Goal: Task Accomplishment & Management: Manage account settings

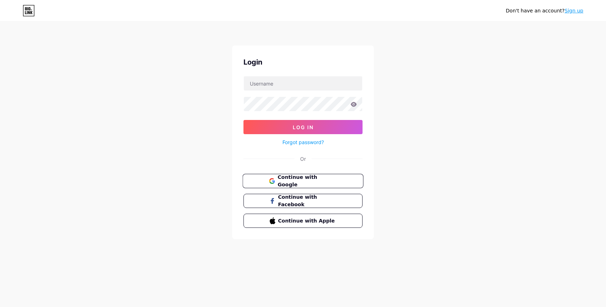
click at [318, 175] on button "Continue with Google" at bounding box center [302, 181] width 121 height 15
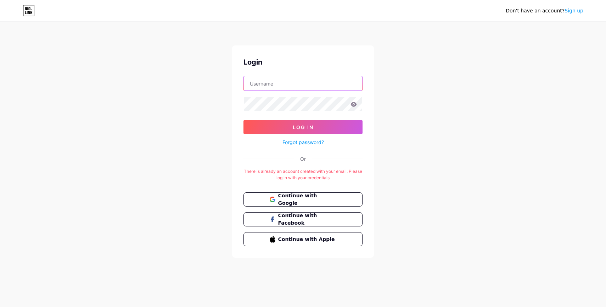
click at [309, 82] on input "text" at bounding box center [303, 83] width 118 height 14
click at [400, 89] on div "Don't have an account? Sign up Login Log In Forgot password? Or There is alread…" at bounding box center [303, 140] width 606 height 280
click at [306, 198] on span "Continue with Google" at bounding box center [307, 199] width 59 height 15
click at [318, 142] on link "Forgot password?" at bounding box center [303, 141] width 41 height 7
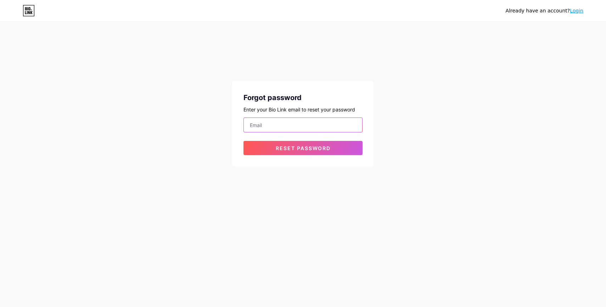
click at [312, 129] on input "email" at bounding box center [303, 125] width 118 height 14
type input "[EMAIL_ADDRESS][DOMAIN_NAME]"
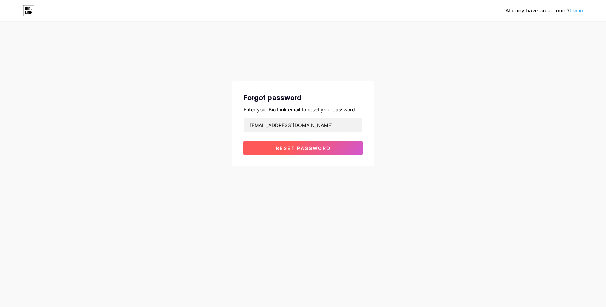
click at [313, 152] on button "Reset password" at bounding box center [303, 148] width 119 height 14
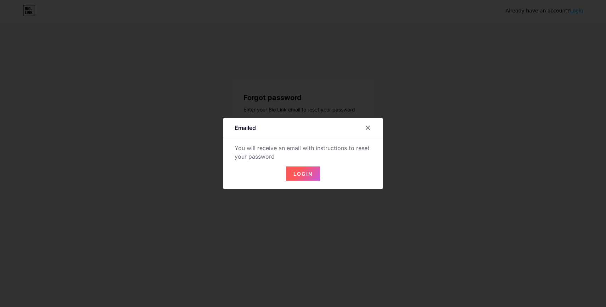
click at [304, 171] on span "Login" at bounding box center [303, 174] width 19 height 6
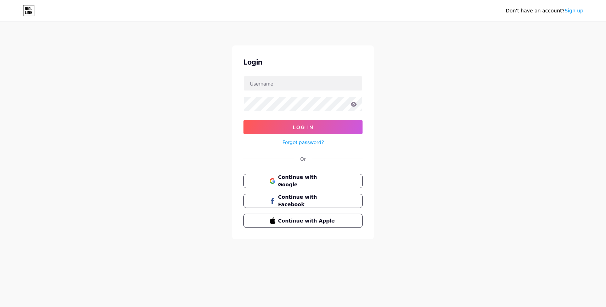
click at [535, 70] on div "Don't have an account? Sign up Login Log In Forgot password? Or Continue with G…" at bounding box center [303, 131] width 606 height 262
click at [272, 88] on input "text" at bounding box center [303, 83] width 118 height 14
type input "[EMAIL_ADDRESS][DOMAIN_NAME]"
click at [302, 123] on button "Log In" at bounding box center [303, 127] width 119 height 14
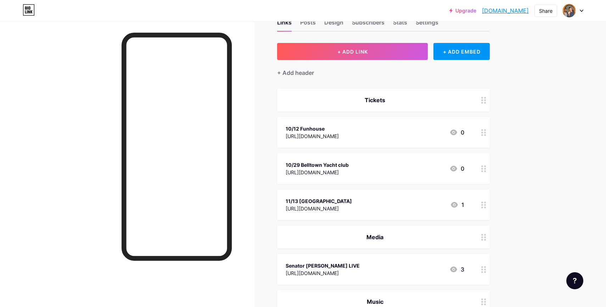
scroll to position [25, 0]
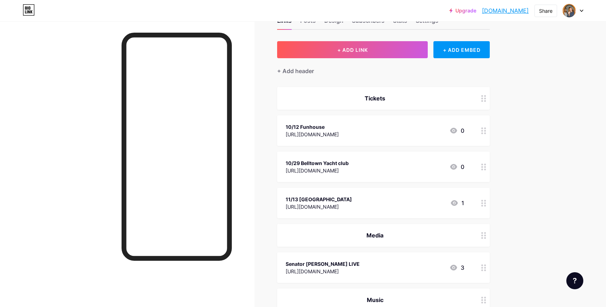
click at [485, 134] on div at bounding box center [484, 130] width 12 height 30
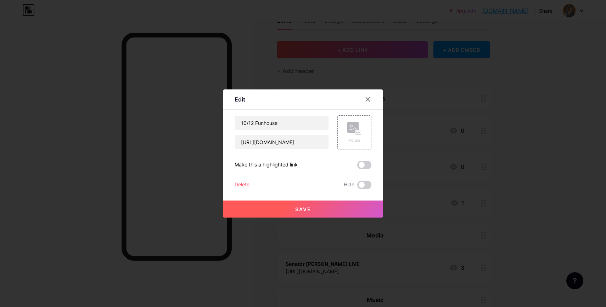
click at [242, 185] on div "Delete" at bounding box center [242, 184] width 15 height 9
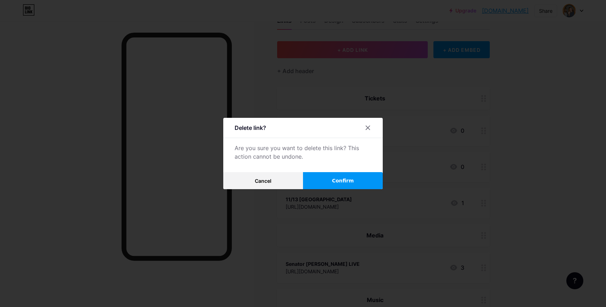
click at [352, 181] on span "Confirm" at bounding box center [343, 180] width 22 height 7
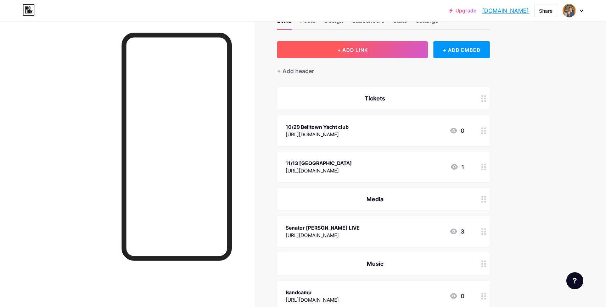
click at [353, 47] on span "+ ADD LINK" at bounding box center [352, 50] width 30 height 6
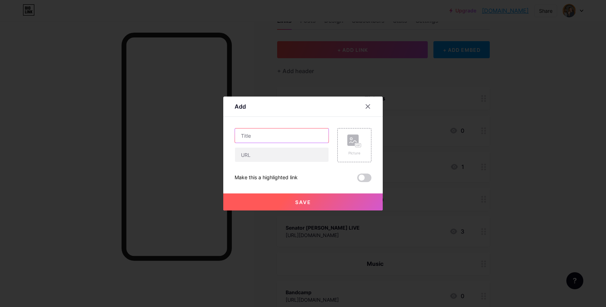
click at [276, 134] on input "text" at bounding box center [282, 135] width 94 height 14
type input "10/31 [PERSON_NAME] BIV ALBUM RELEASE"
click at [254, 158] on input "text" at bounding box center [282, 154] width 94 height 14
paste input "[URL][DOMAIN_NAME]"
type input "[URL][DOMAIN_NAME]"
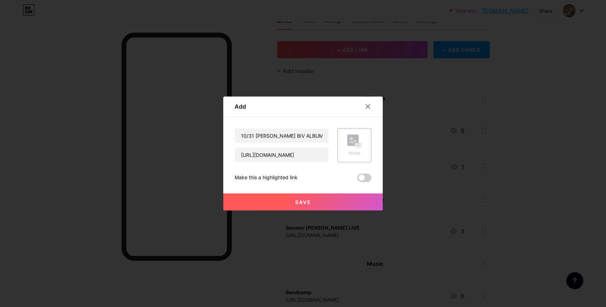
click at [290, 201] on button "Save" at bounding box center [303, 201] width 160 height 17
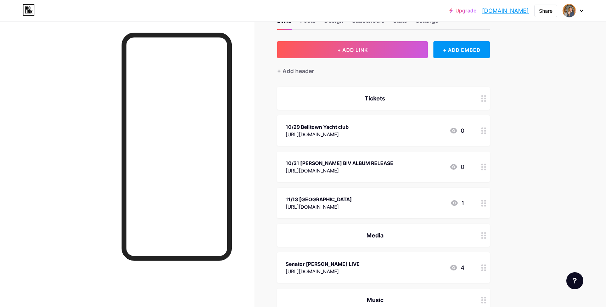
click at [481, 167] on div at bounding box center [484, 166] width 12 height 30
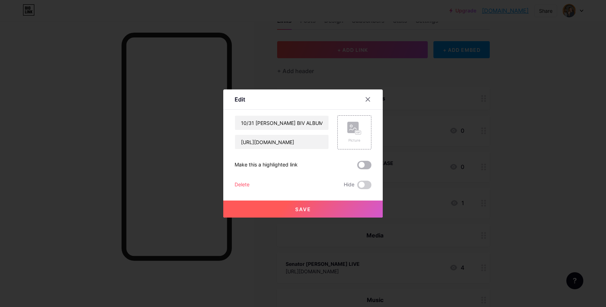
click at [364, 164] on span at bounding box center [364, 165] width 14 height 9
click at [357, 167] on input "checkbox" at bounding box center [357, 167] width 0 height 0
click at [316, 207] on button "Save" at bounding box center [303, 208] width 160 height 17
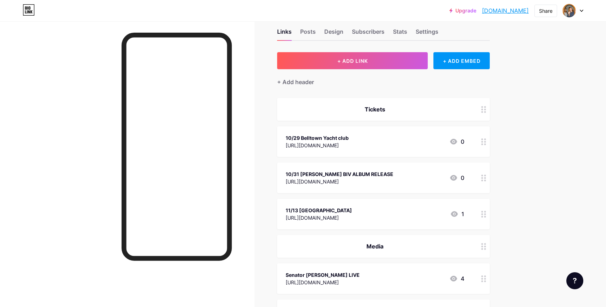
scroll to position [0, 0]
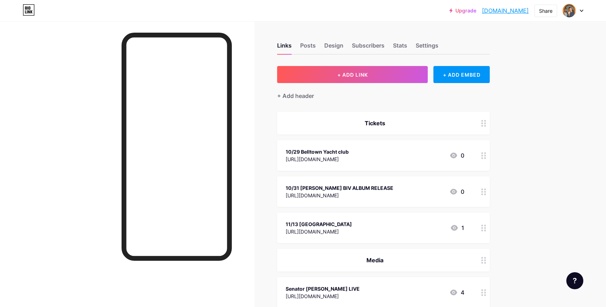
click at [483, 189] on icon at bounding box center [483, 191] width 5 height 7
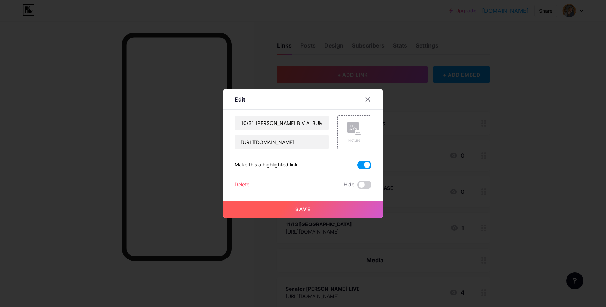
click at [369, 163] on span at bounding box center [364, 165] width 14 height 9
click at [357, 167] on input "checkbox" at bounding box center [357, 167] width 0 height 0
click at [343, 207] on button "Save" at bounding box center [303, 208] width 160 height 17
